Goal: Task Accomplishment & Management: Manage account settings

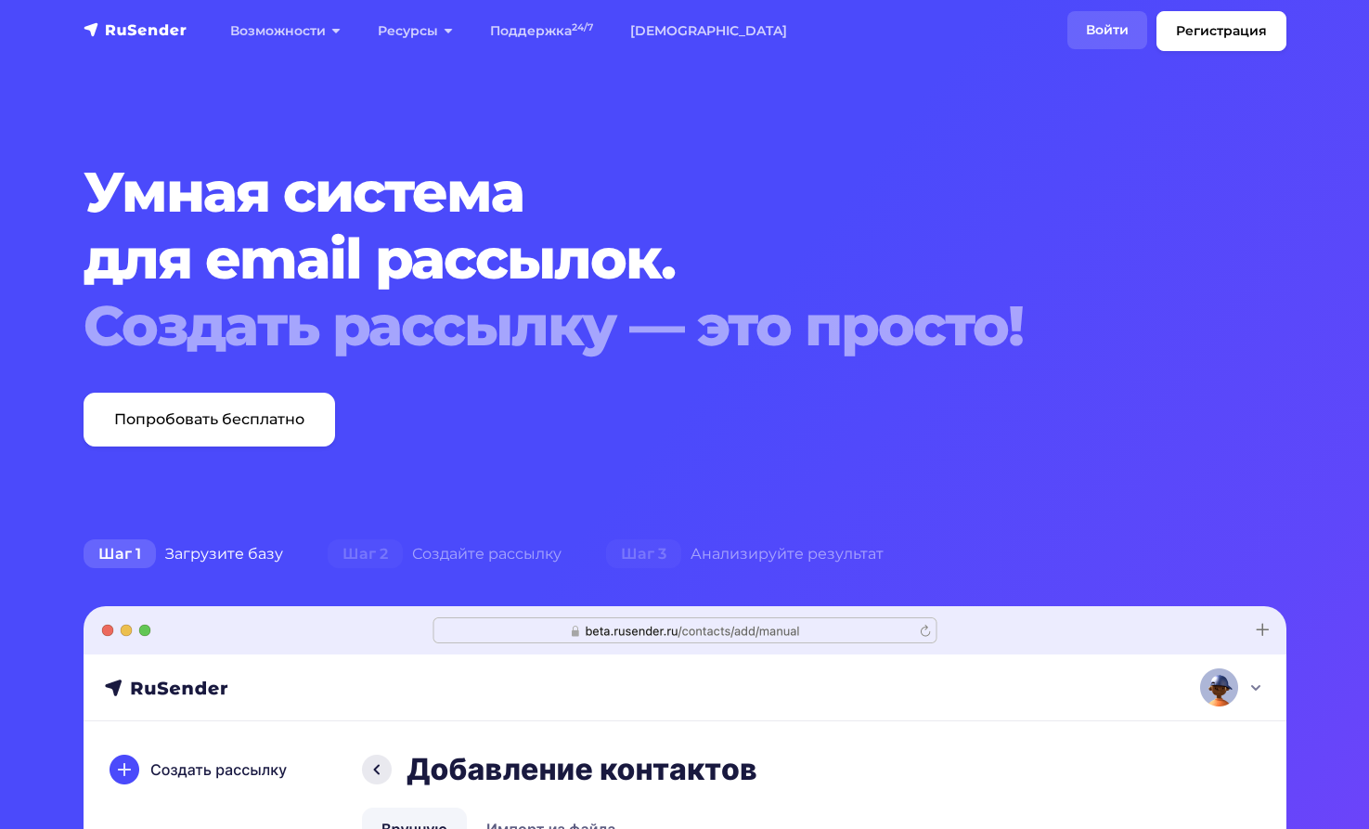
click at [1079, 31] on link "Войти" at bounding box center [1107, 30] width 80 height 38
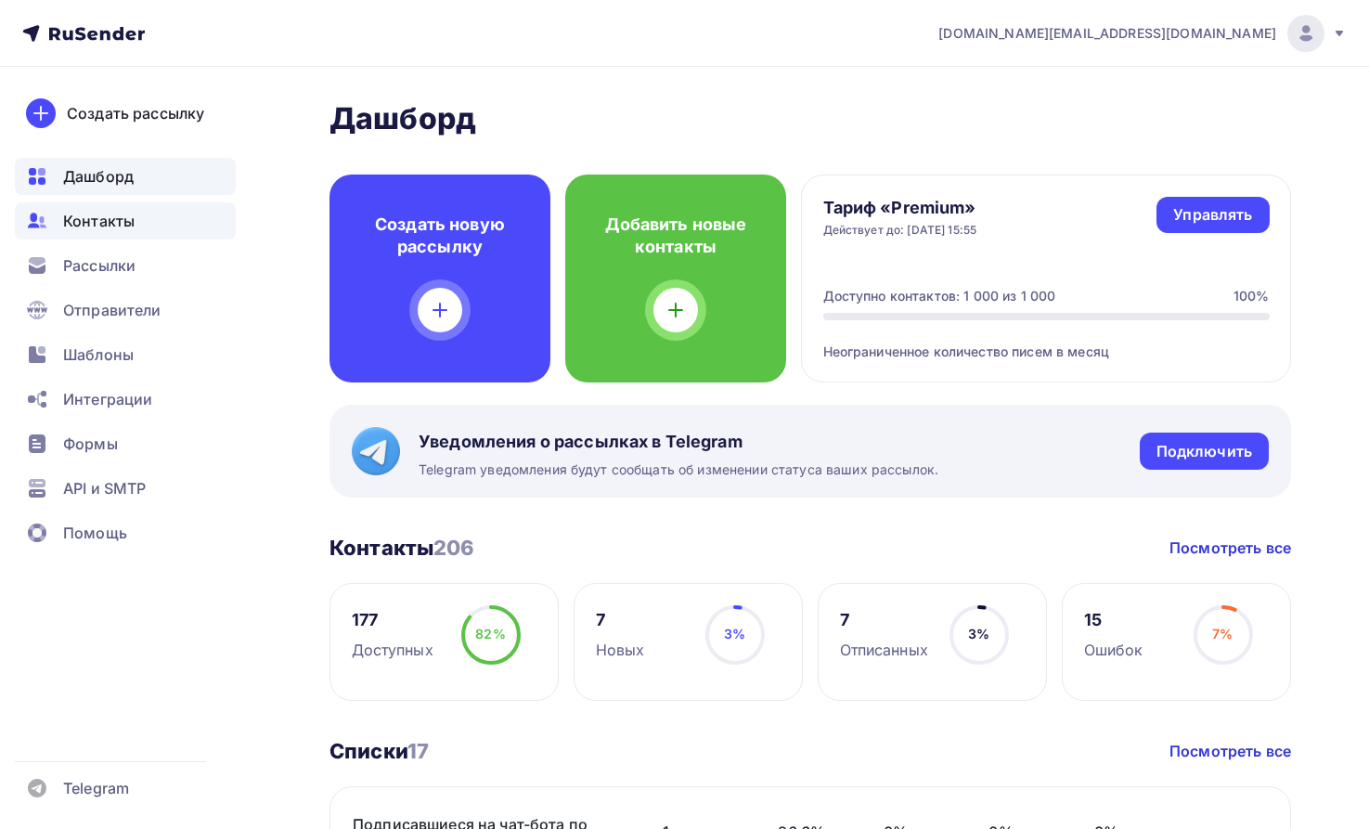
click at [105, 214] on span "Контакты" at bounding box center [98, 221] width 71 height 22
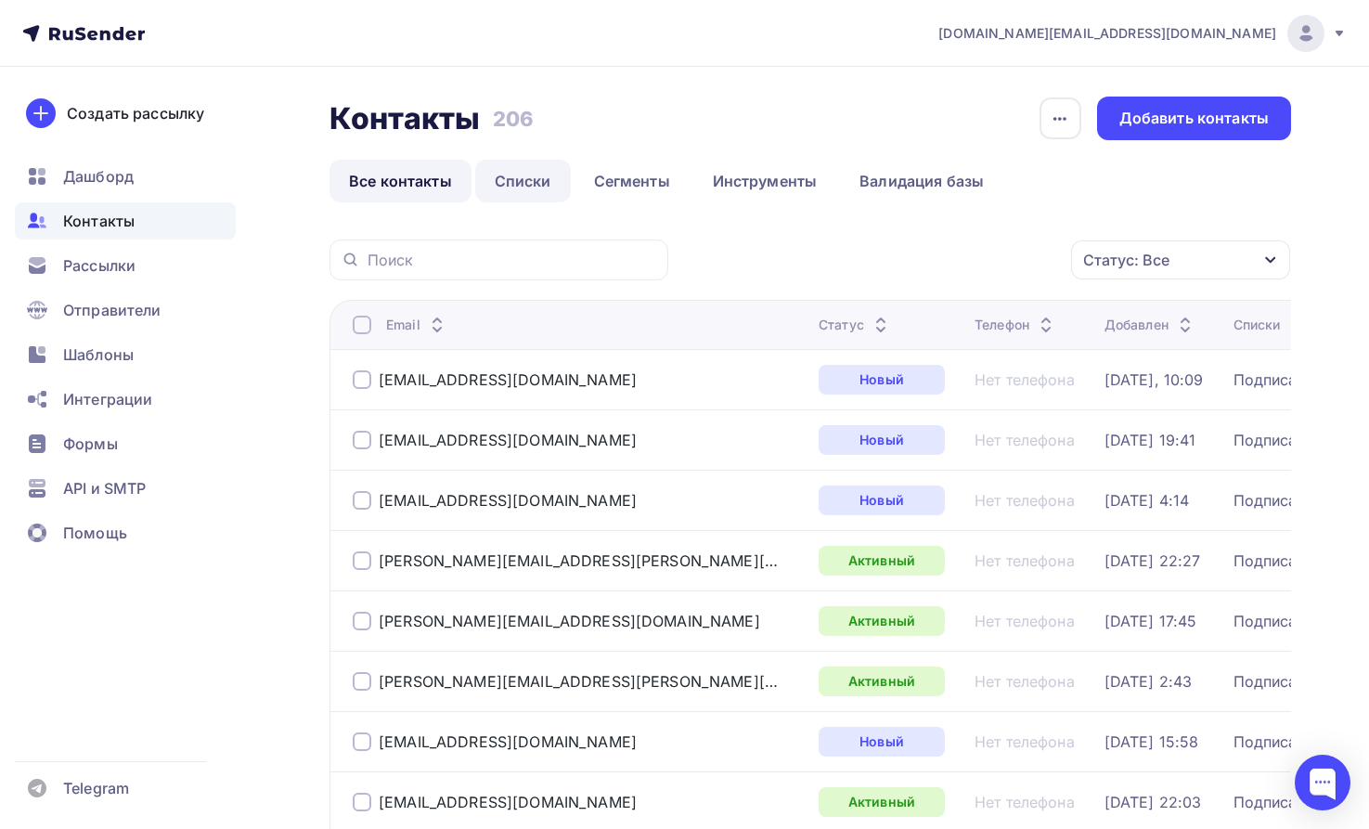
click at [532, 174] on link "Списки" at bounding box center [523, 181] width 96 height 43
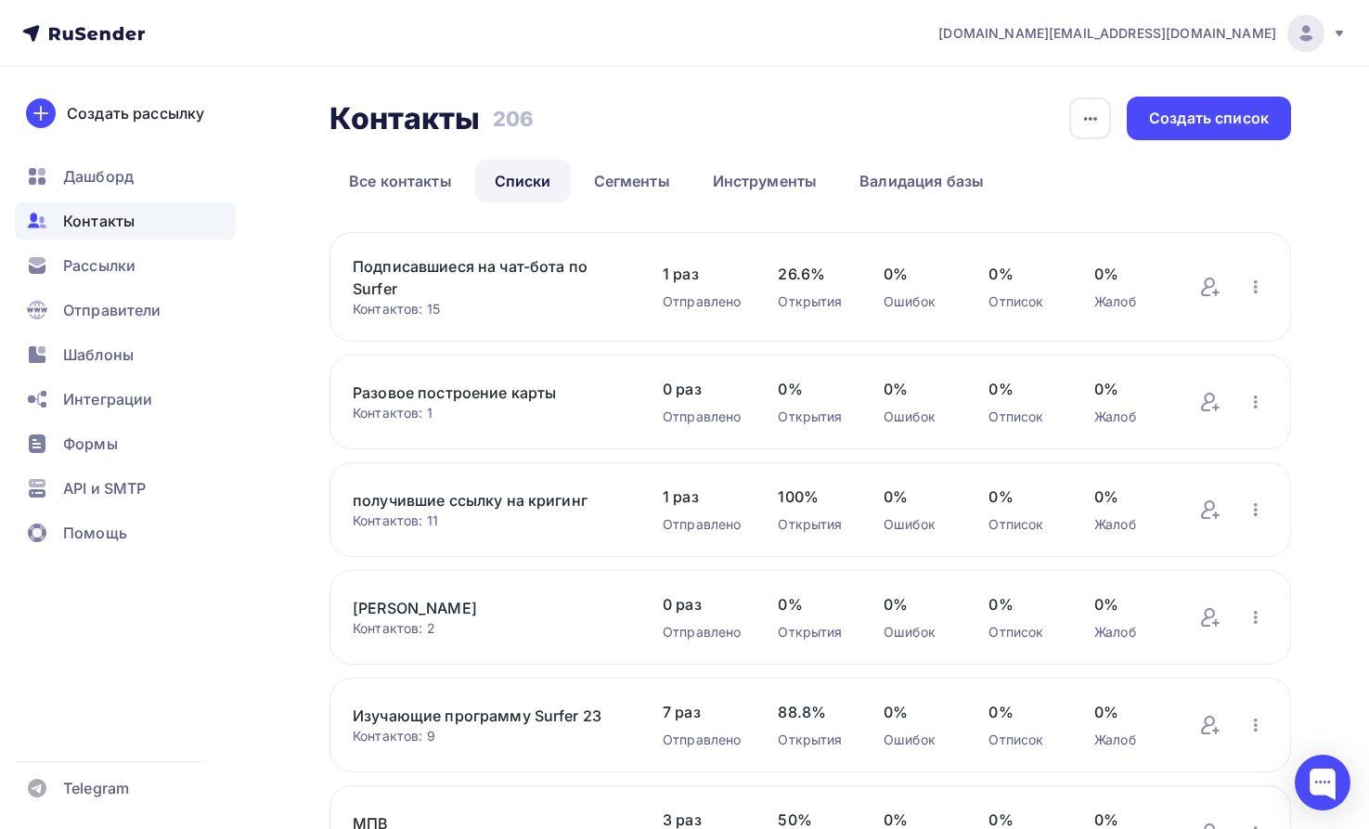
click at [433, 265] on link "Подписавшиеся на чат-бота по Surfer" at bounding box center [489, 277] width 273 height 45
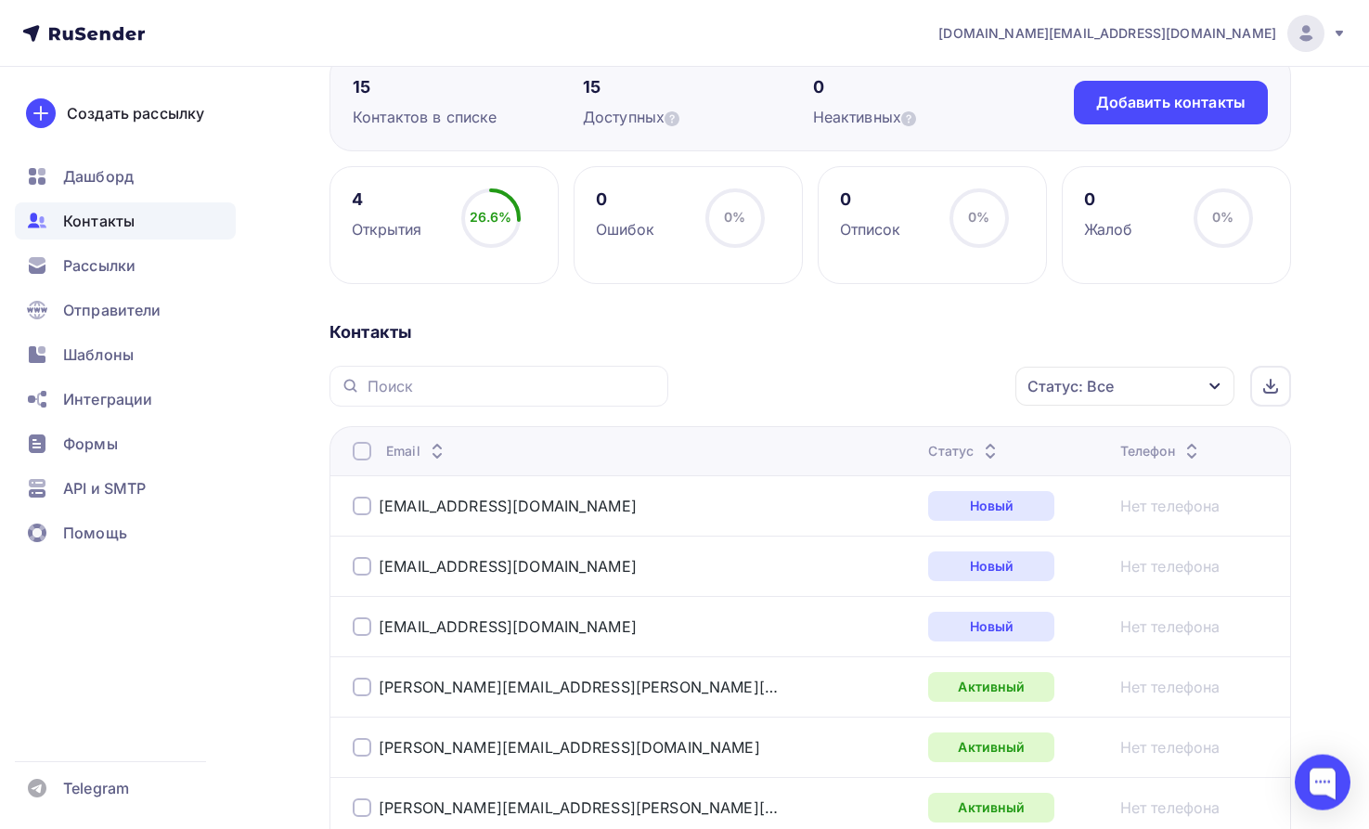
scroll to position [189, 0]
